Goal: Task Accomplishment & Management: Manage account settings

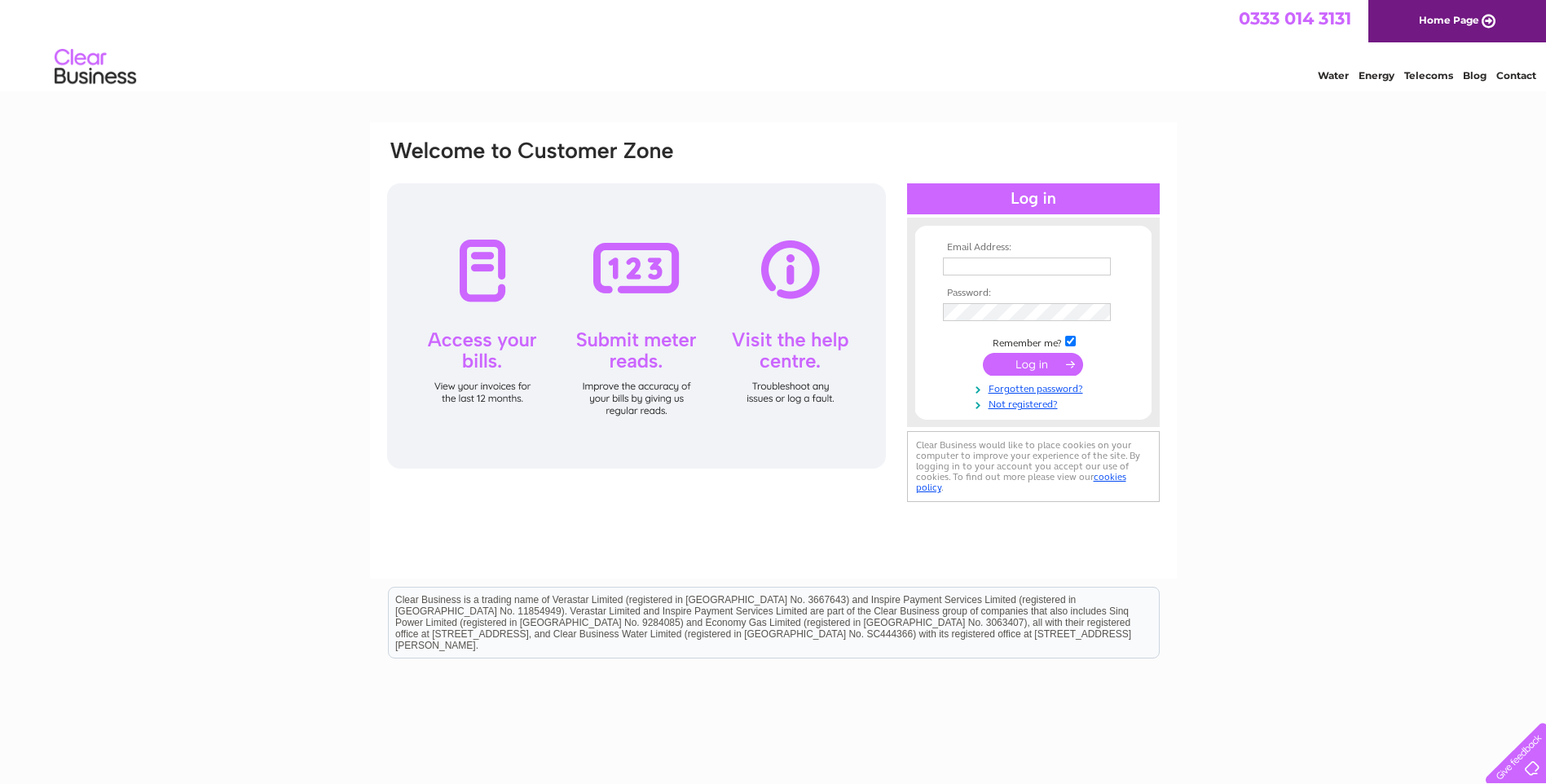
type input "lee.darrington@outlook.com"
click at [1035, 362] on input "submit" at bounding box center [1032, 363] width 100 height 22
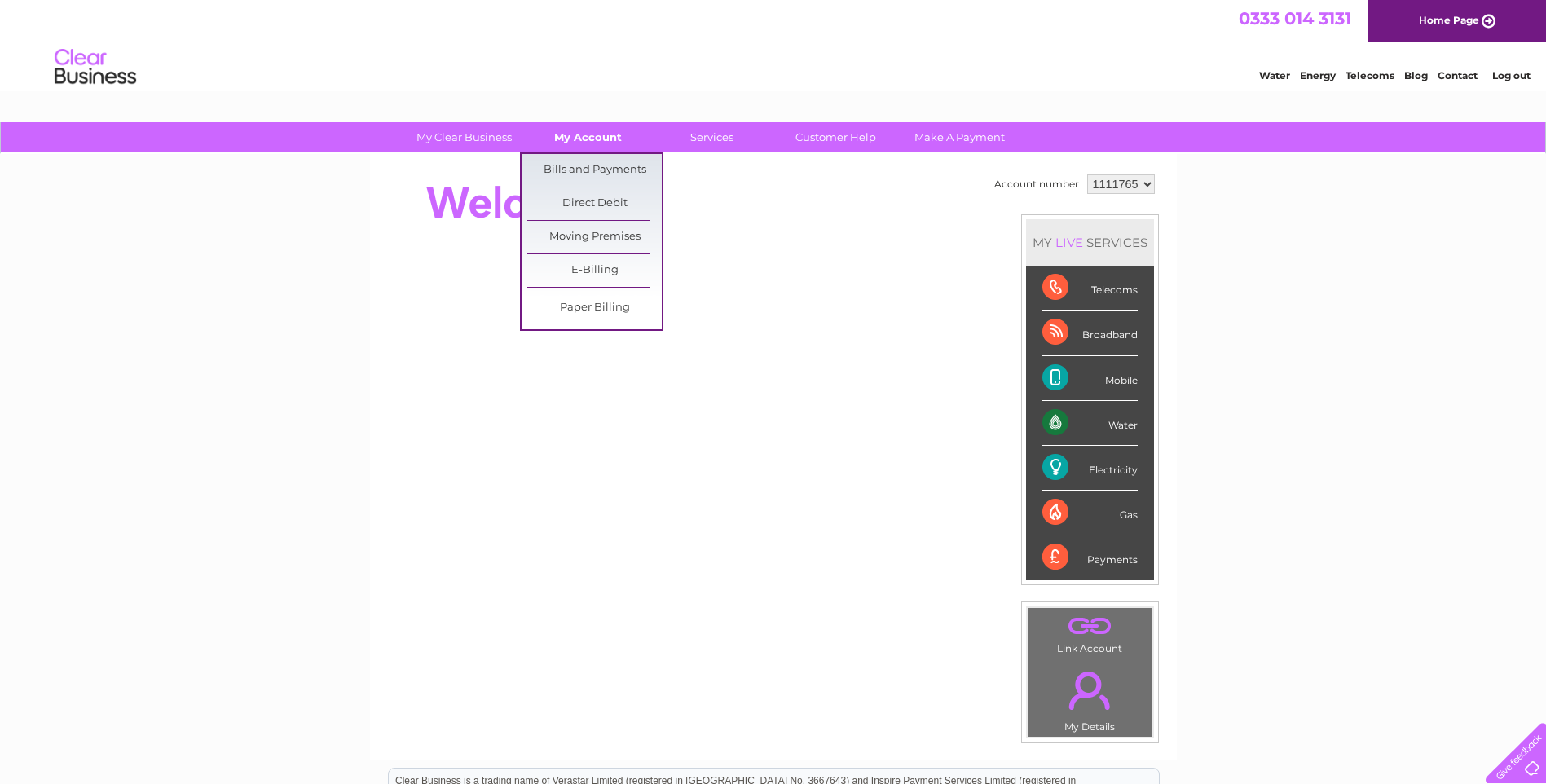
click at [585, 131] on link "My Account" at bounding box center [588, 138] width 135 height 31
